Goal: Information Seeking & Learning: Learn about a topic

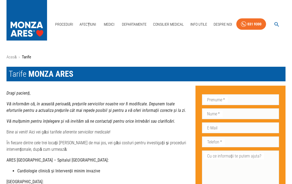
click at [104, 26] on link "Medici" at bounding box center [108, 24] width 17 height 11
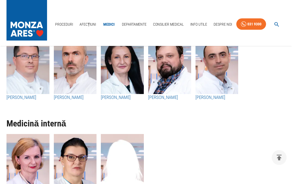
scroll to position [1438, 0]
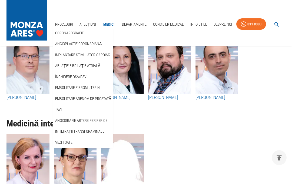
click at [68, 32] on link "Coronarografie" at bounding box center [69, 33] width 31 height 9
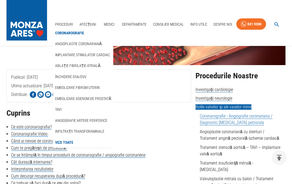
scroll to position [68, 0]
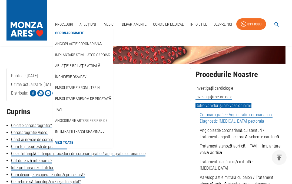
click at [22, 57] on div "Anestezie locală Durată procedură 30-60 min Durată spitalizare 24h" at bounding box center [49, 39] width 94 height 51
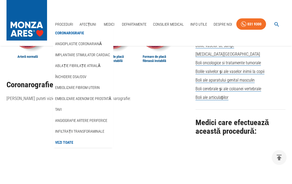
scroll to position [392, 0]
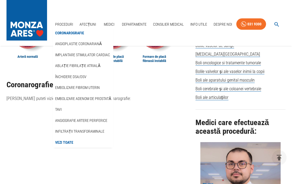
click at [65, 26] on link "Proceduri" at bounding box center [64, 24] width 22 height 11
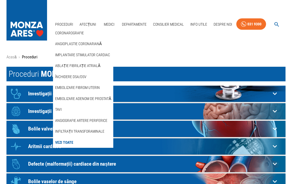
click at [133, 58] on ol "Acasă › Proceduri" at bounding box center [145, 57] width 279 height 6
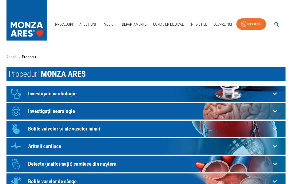
click at [38, 93] on p "Investigații cardiologie" at bounding box center [149, 94] width 242 height 6
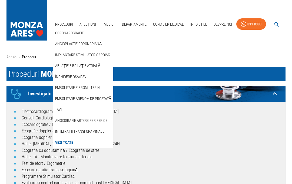
click at [69, 34] on link "Coronarografie" at bounding box center [69, 33] width 31 height 9
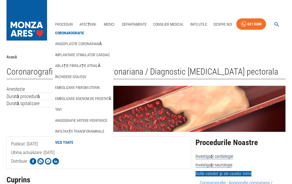
click at [248, 46] on div "Proceduri Coronarografie Angioplastie coronariană Implantare stimulator cardiac…" at bounding box center [146, 23] width 292 height 46
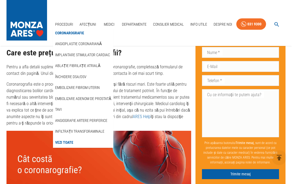
scroll to position [1797, 0]
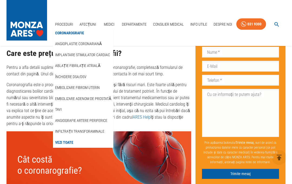
click at [101, 184] on img at bounding box center [98, 169] width 185 height 74
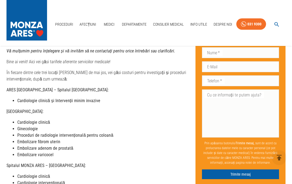
scroll to position [70, 0]
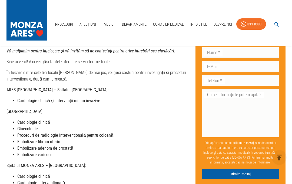
click at [43, 100] on strong "Cardiologie clinică și Intervenții minim invazive" at bounding box center [58, 100] width 83 height 5
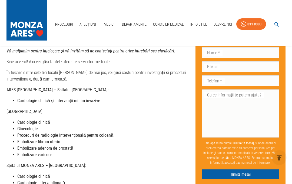
click at [51, 87] on strong "ARES [GEOGRAPHIC_DATA] – Spitalul [GEOGRAPHIC_DATA]:" at bounding box center [57, 89] width 102 height 5
click at [28, 99] on strong "Cardiologie clinică și Intervenții minim invazive" at bounding box center [58, 100] width 83 height 5
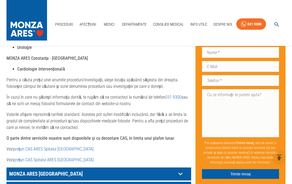
scroll to position [227, 0]
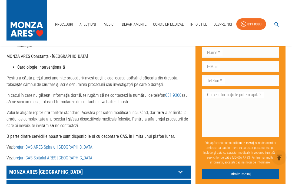
click at [52, 147] on link "prețuri CAS ARES Spitalul [GEOGRAPHIC_DATA]" at bounding box center [54, 147] width 80 height 5
